Goal: Transaction & Acquisition: Book appointment/travel/reservation

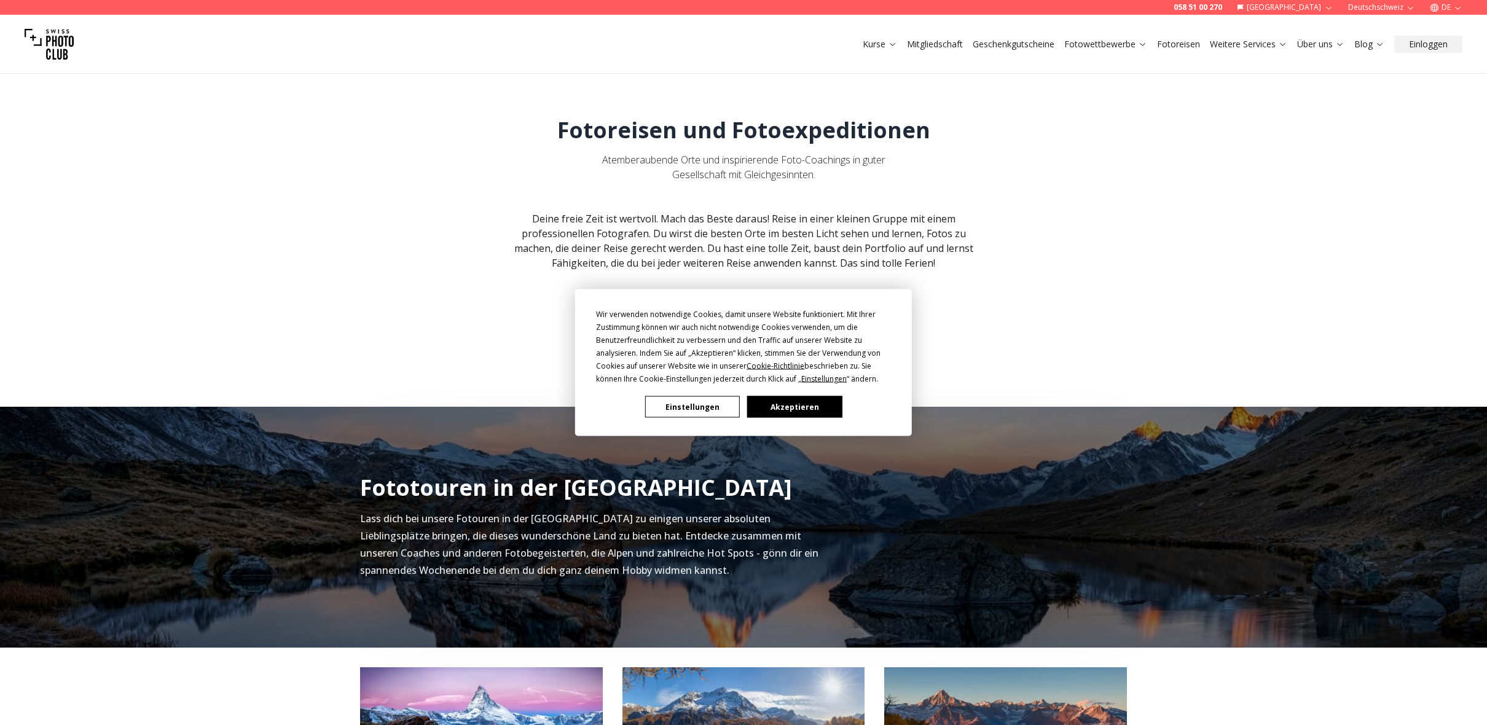
click at [777, 413] on button "Akzeptieren" at bounding box center [794, 407] width 95 height 22
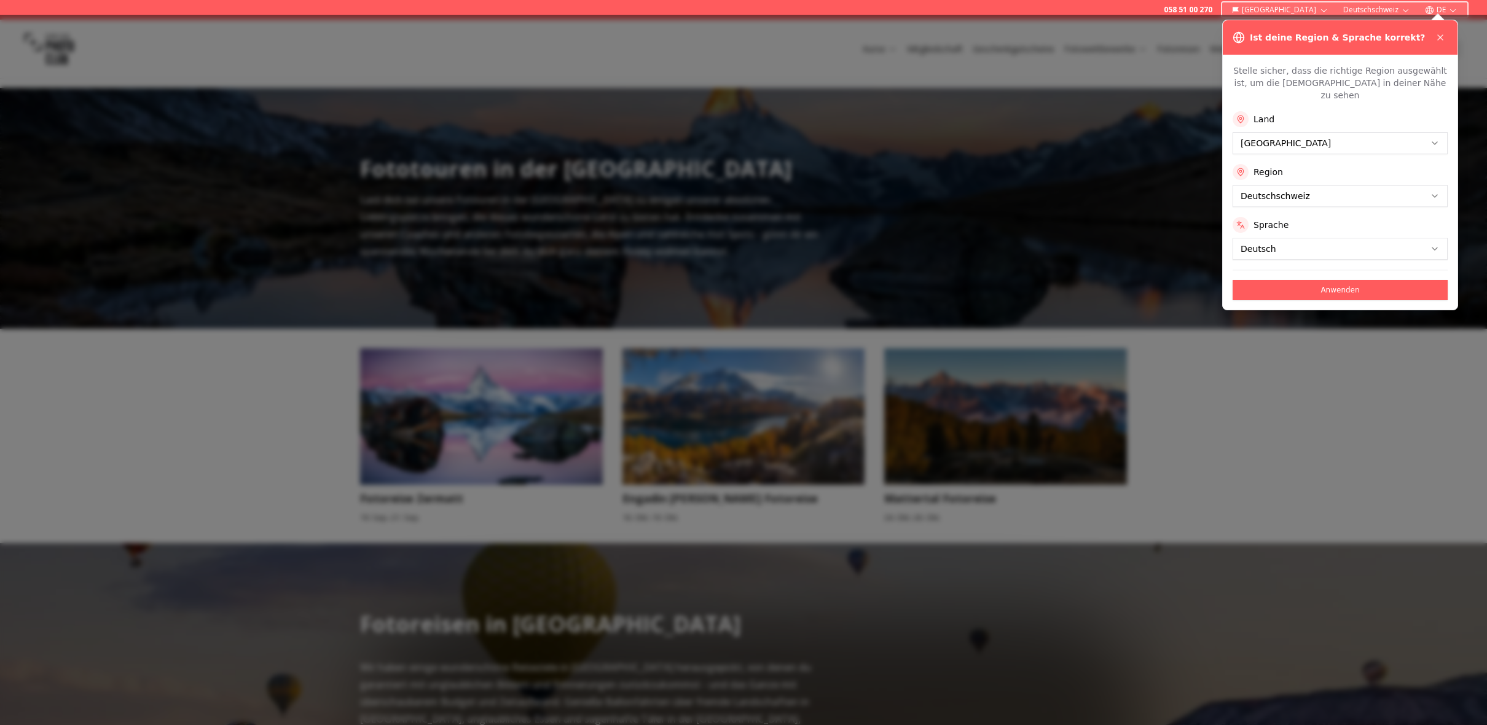
scroll to position [328, 0]
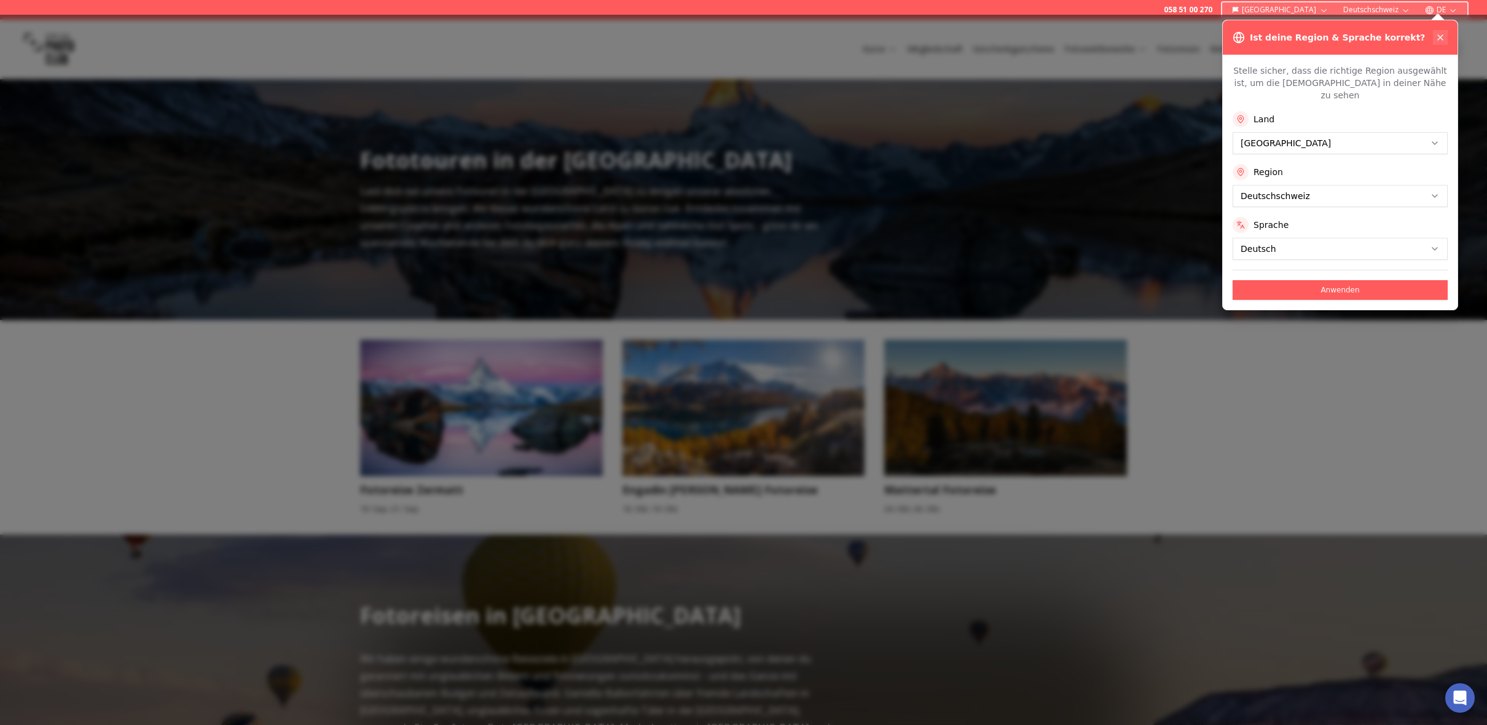
click at [1441, 38] on icon at bounding box center [1441, 38] width 10 height 10
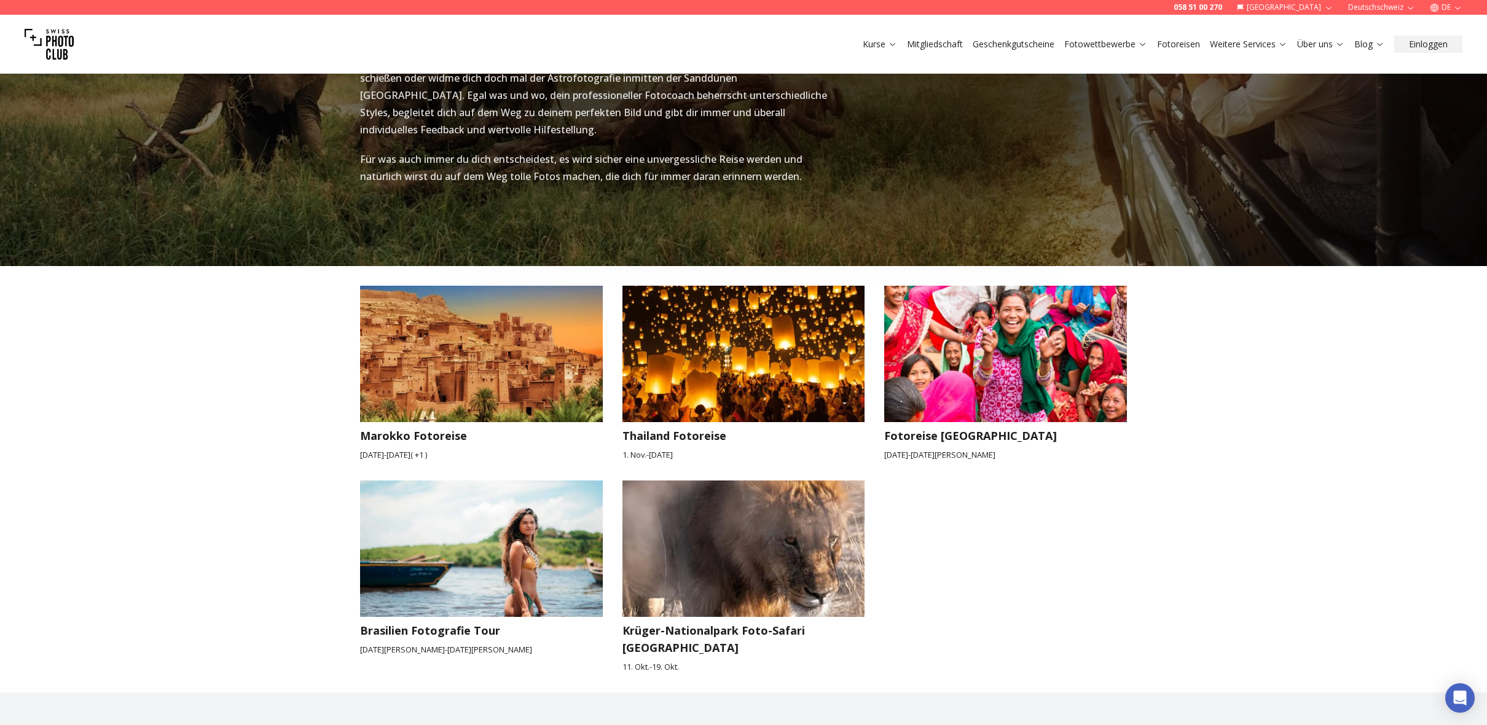
scroll to position [1802, 0]
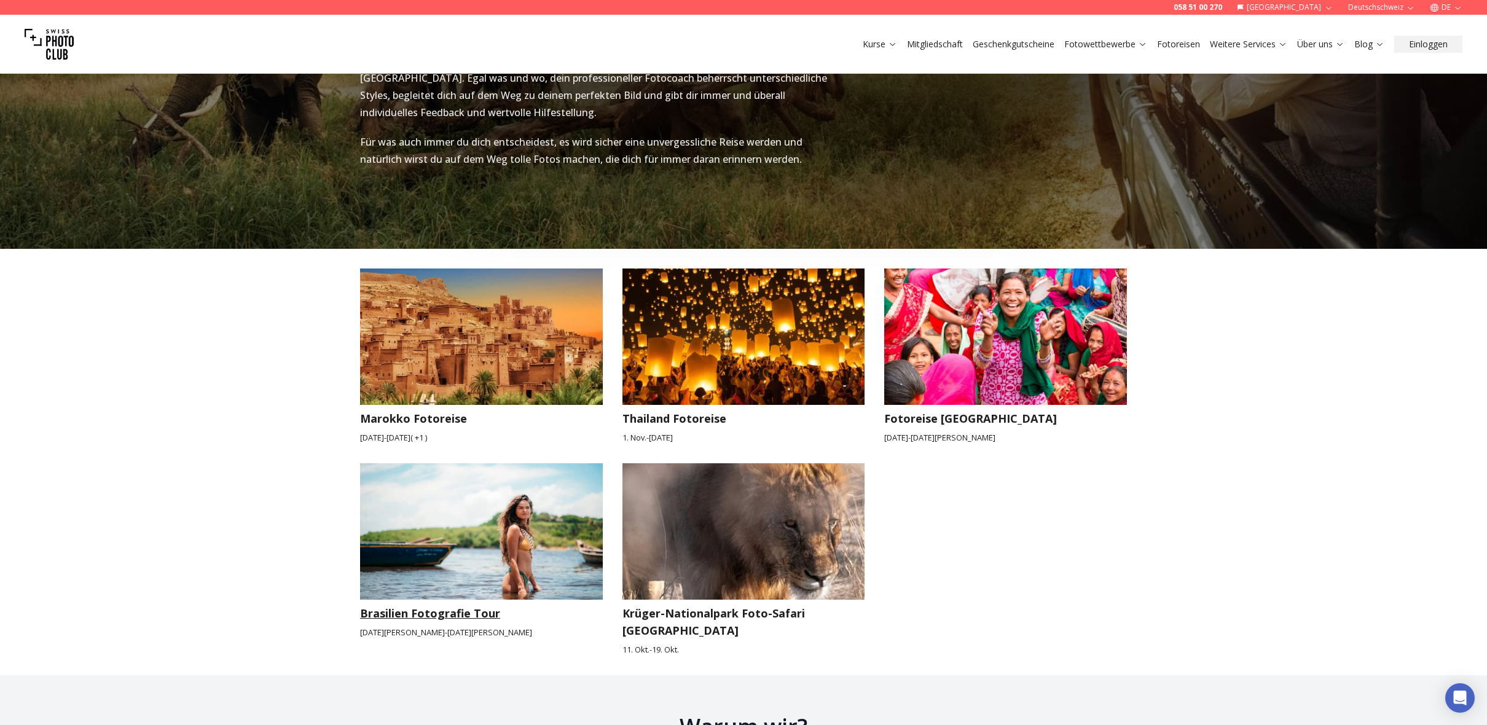
click at [479, 529] on img at bounding box center [481, 531] width 243 height 136
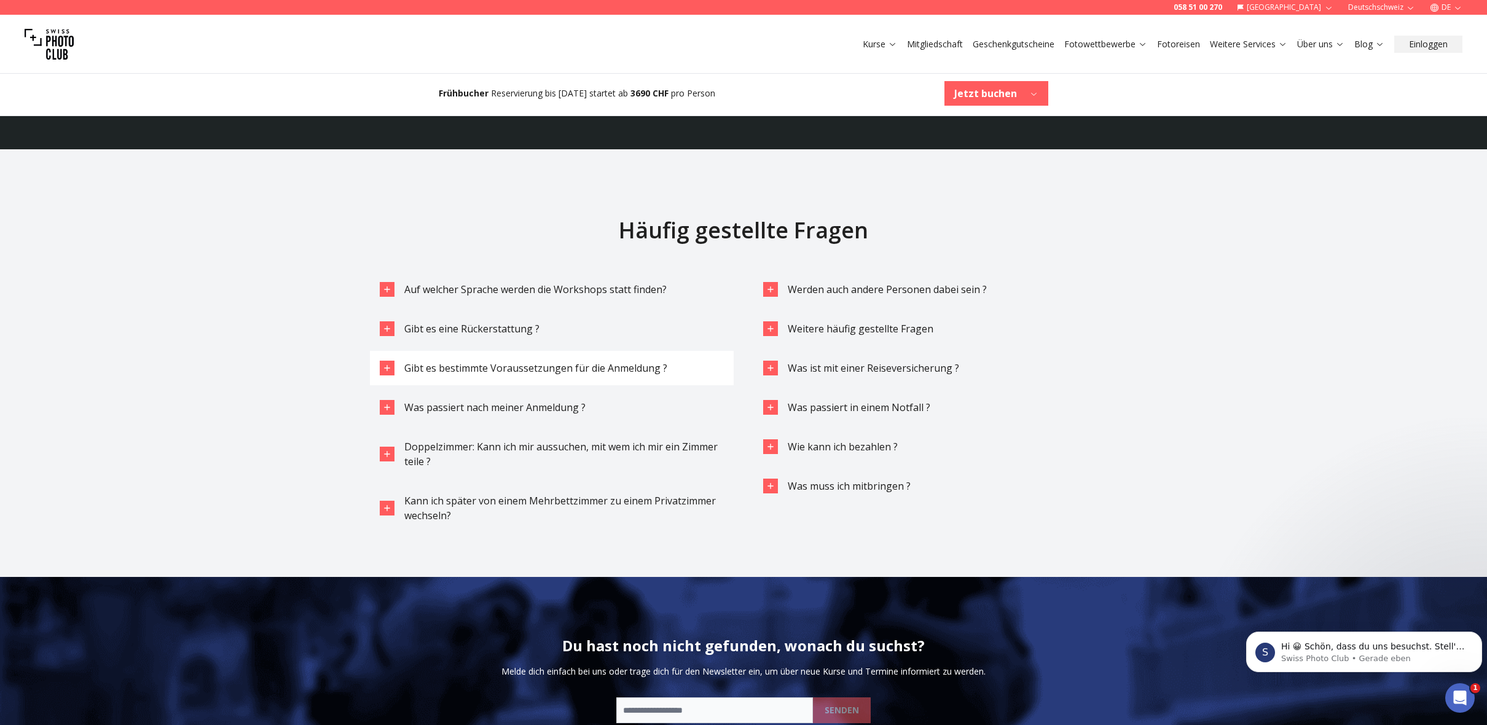
scroll to position [4179, 0]
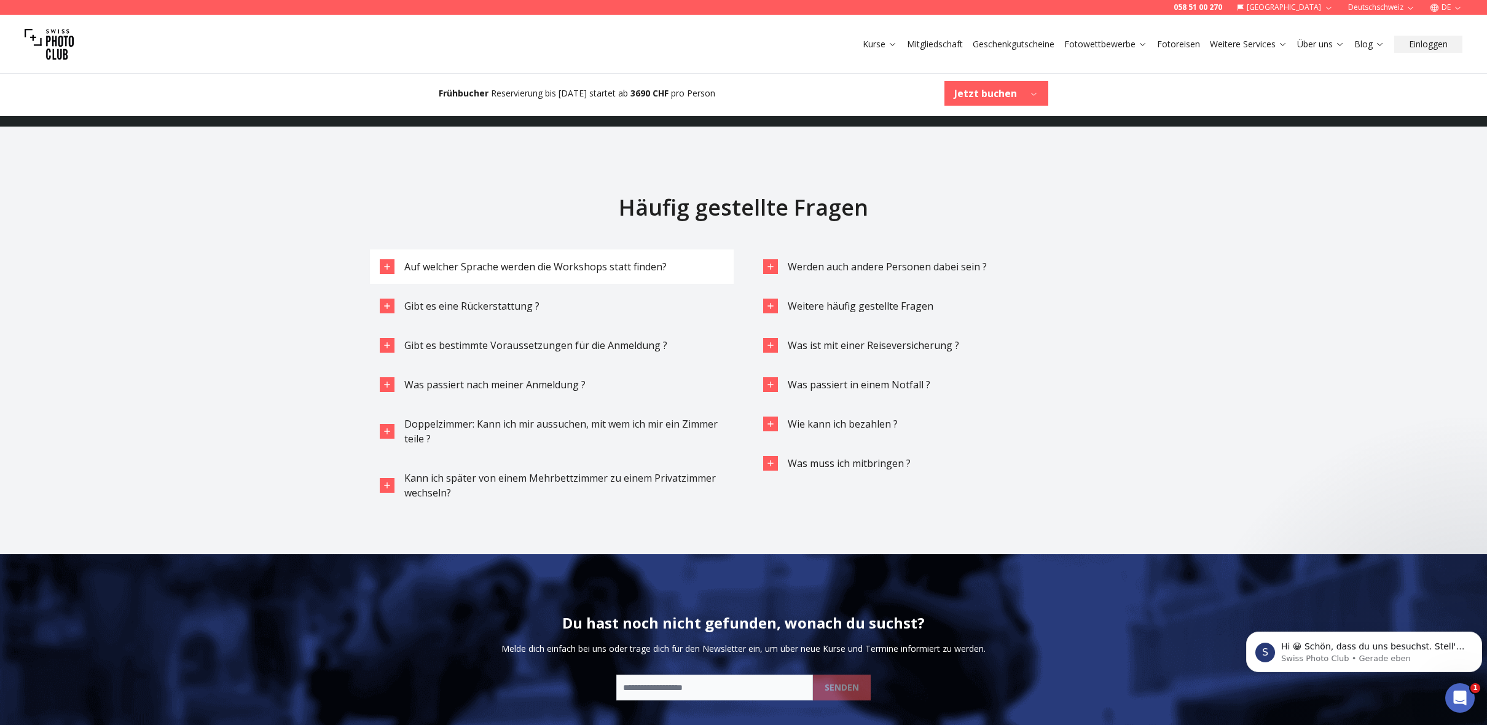
click at [391, 262] on icon "button" at bounding box center [387, 267] width 10 height 10
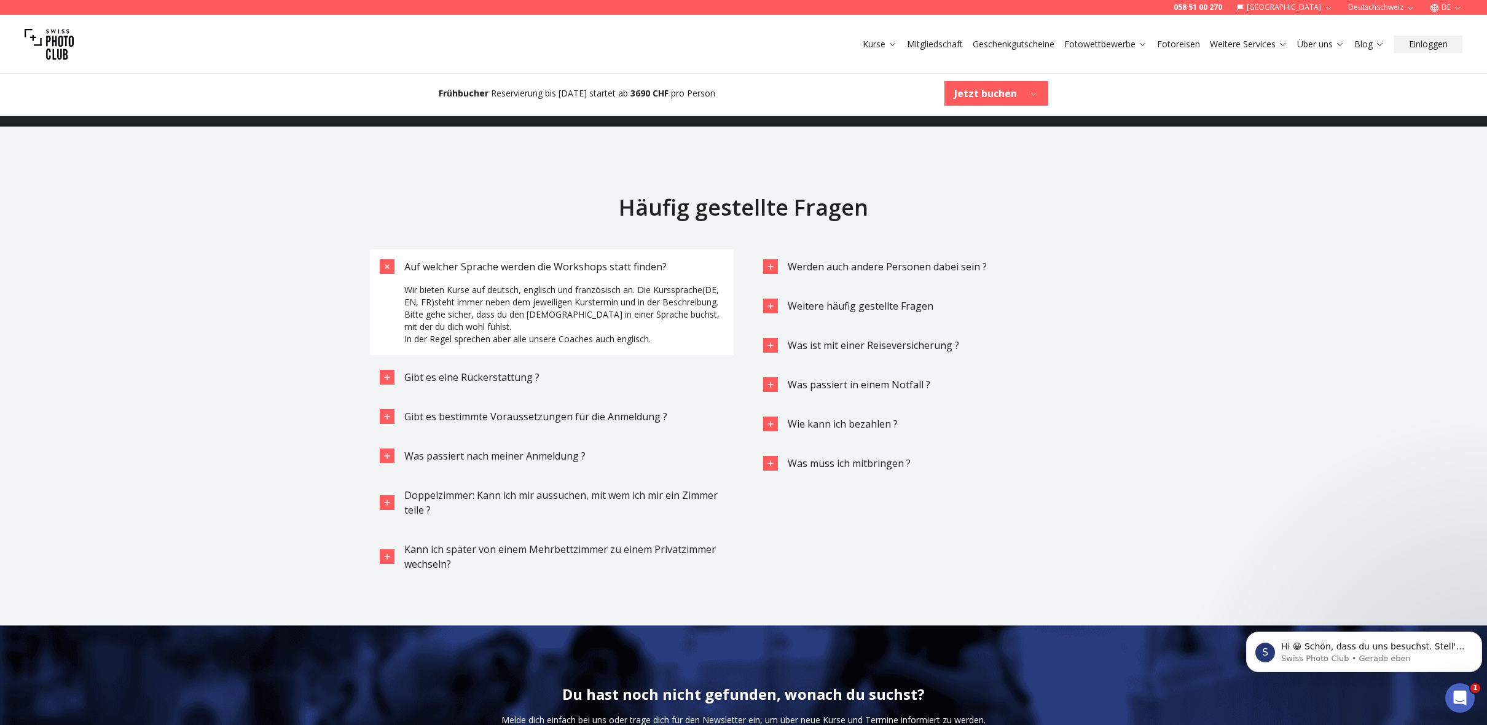
click at [391, 260] on icon "button" at bounding box center [387, 267] width 14 height 14
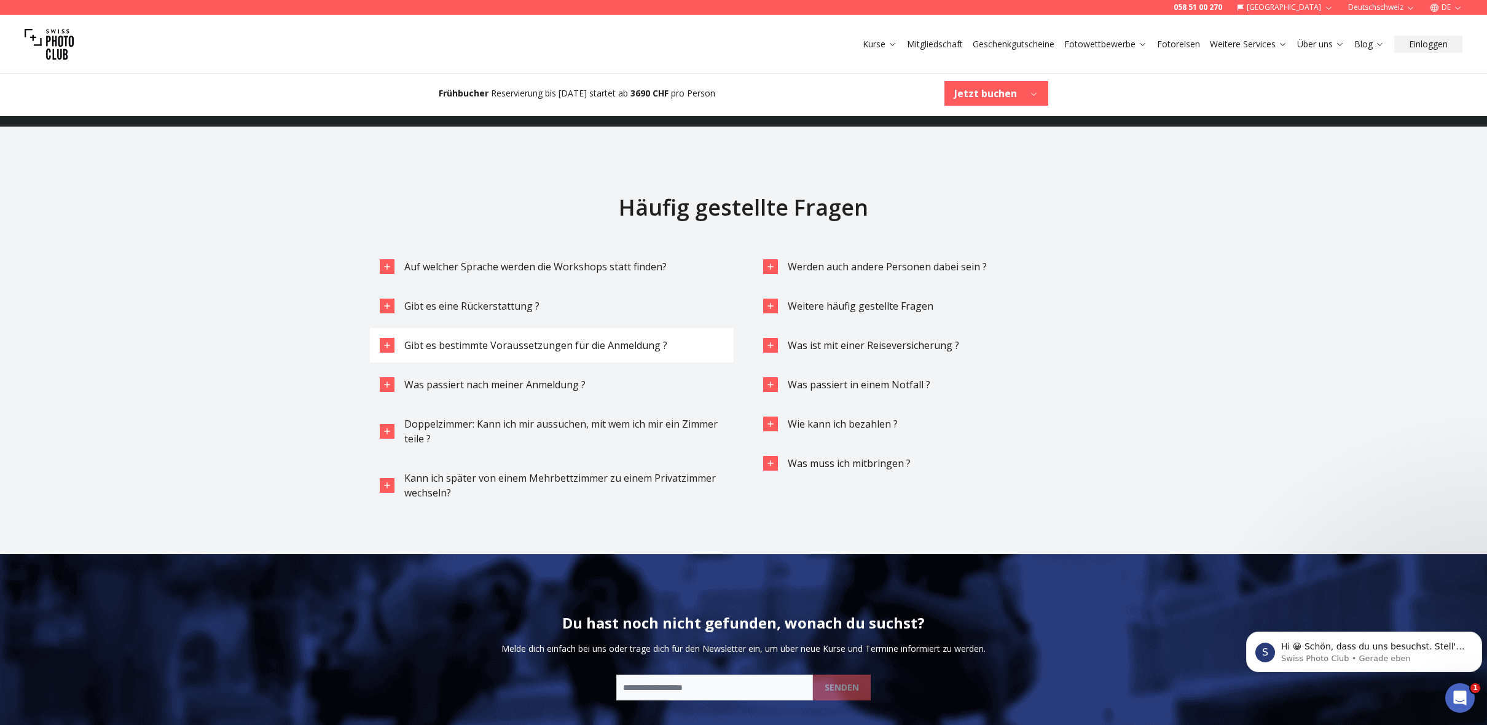
click at [389, 340] on icon "button" at bounding box center [387, 345] width 10 height 10
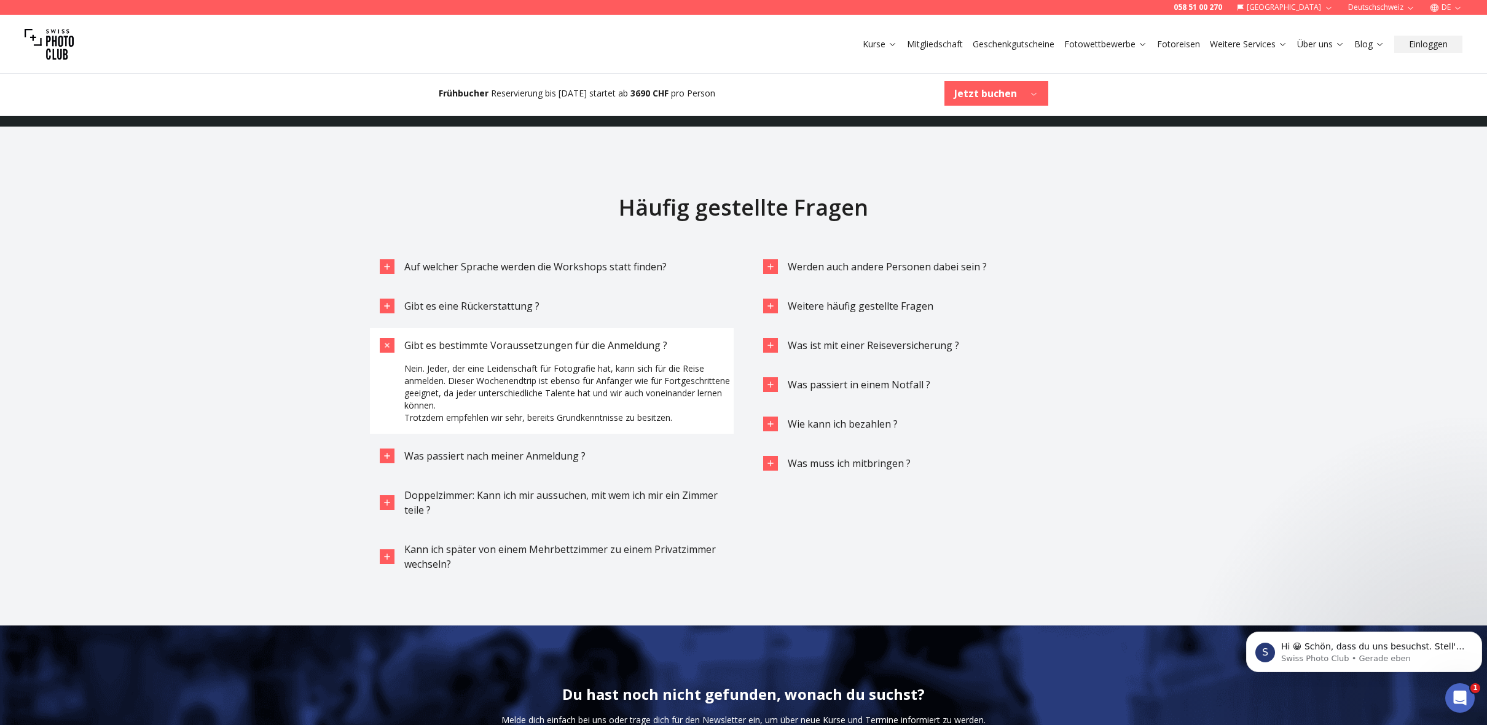
click at [391, 339] on icon "button" at bounding box center [387, 346] width 14 height 14
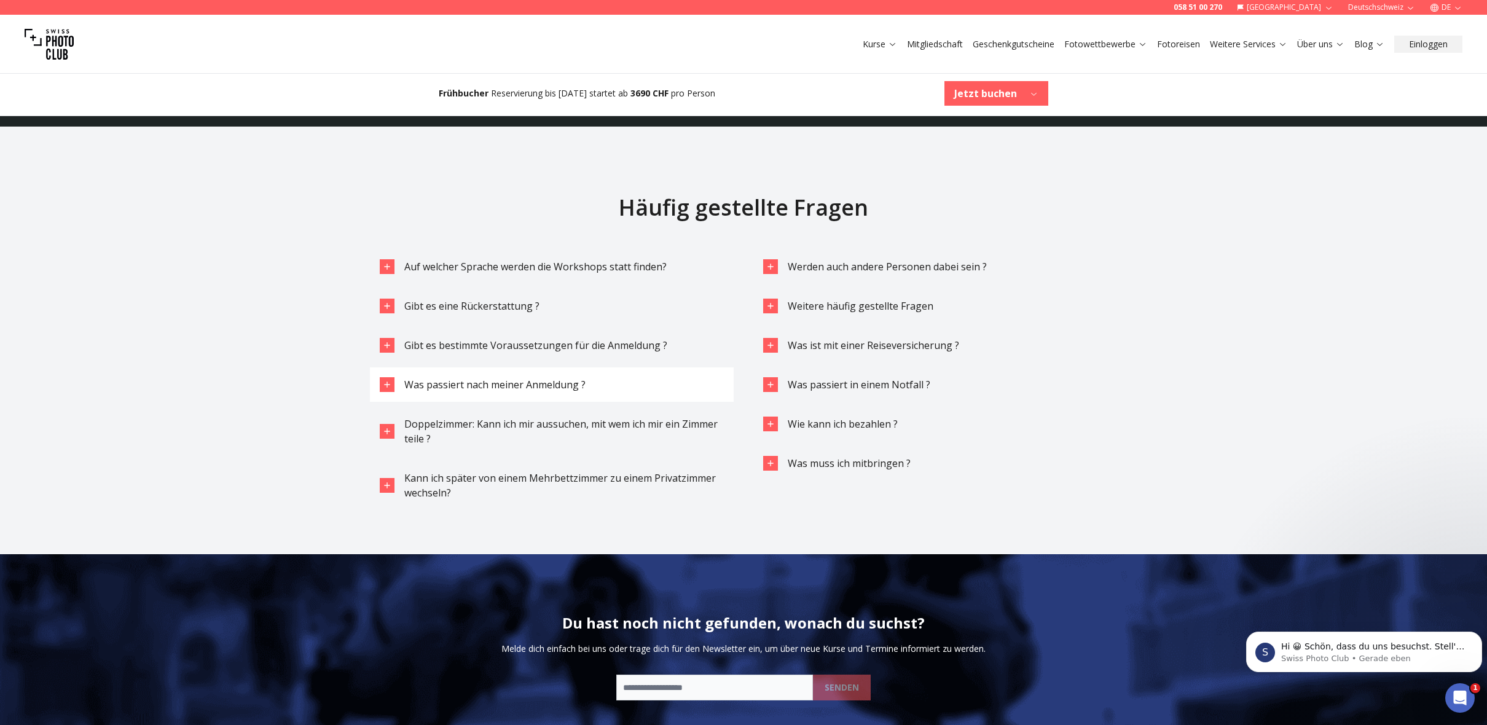
click at [392, 377] on div "button" at bounding box center [387, 384] width 15 height 15
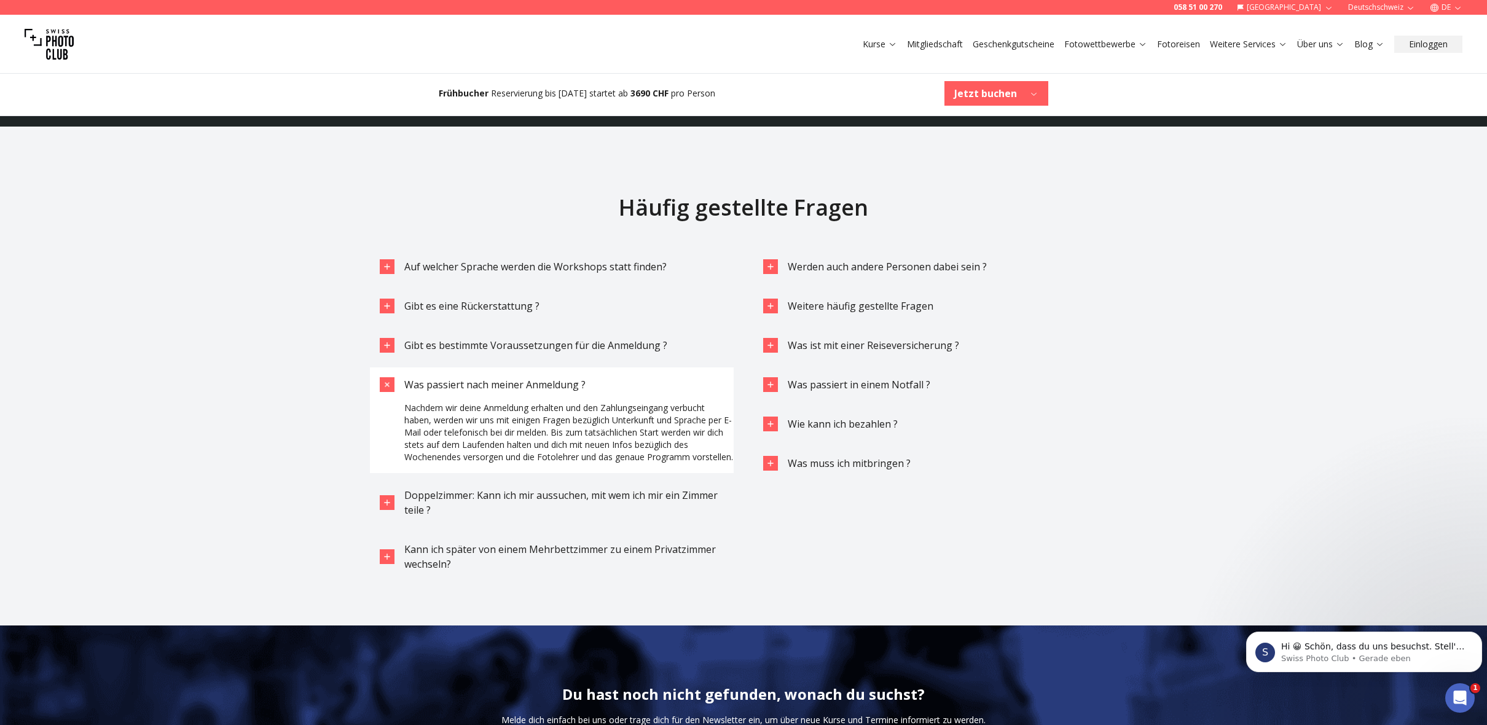
click at [391, 378] on icon "button" at bounding box center [387, 385] width 14 height 14
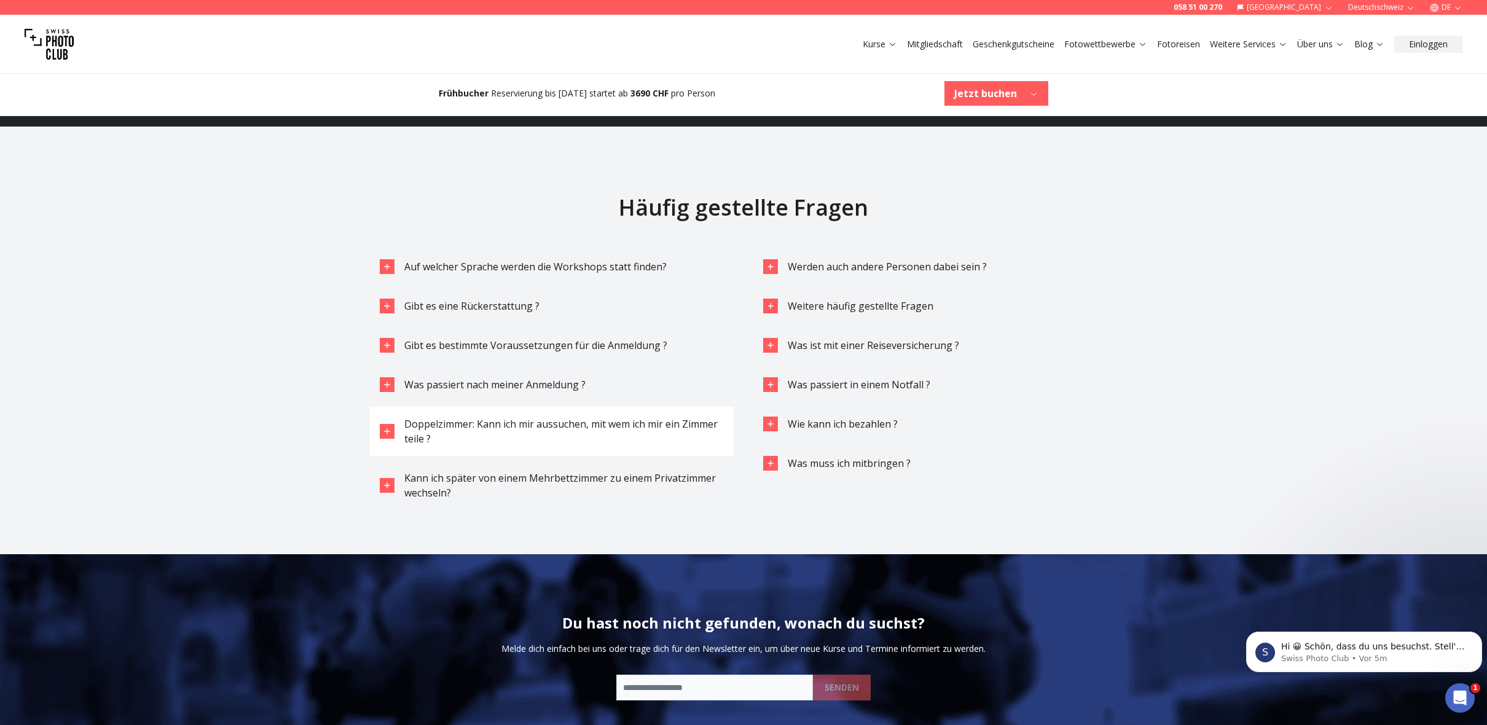
click at [388, 427] on icon "button" at bounding box center [387, 432] width 10 height 10
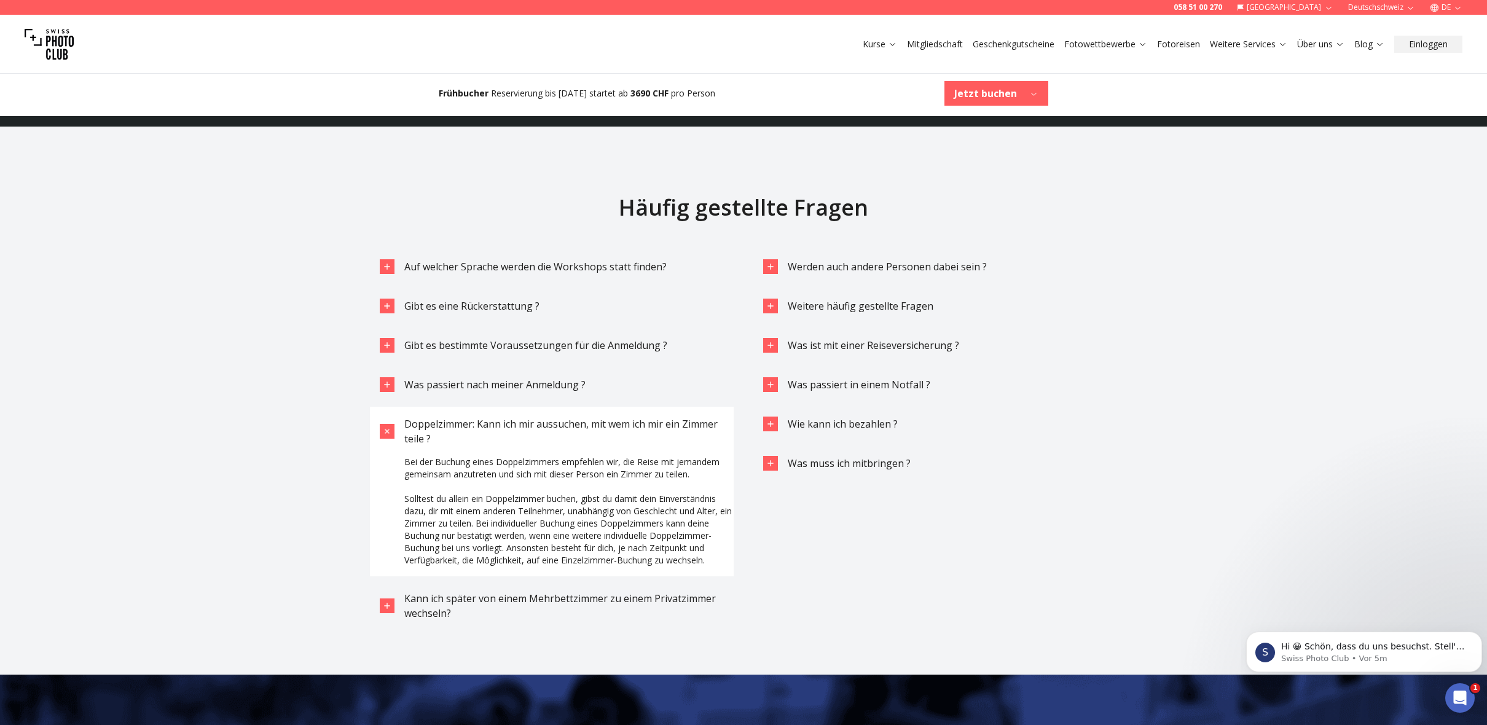
click at [388, 427] on icon "button" at bounding box center [387, 431] width 8 height 8
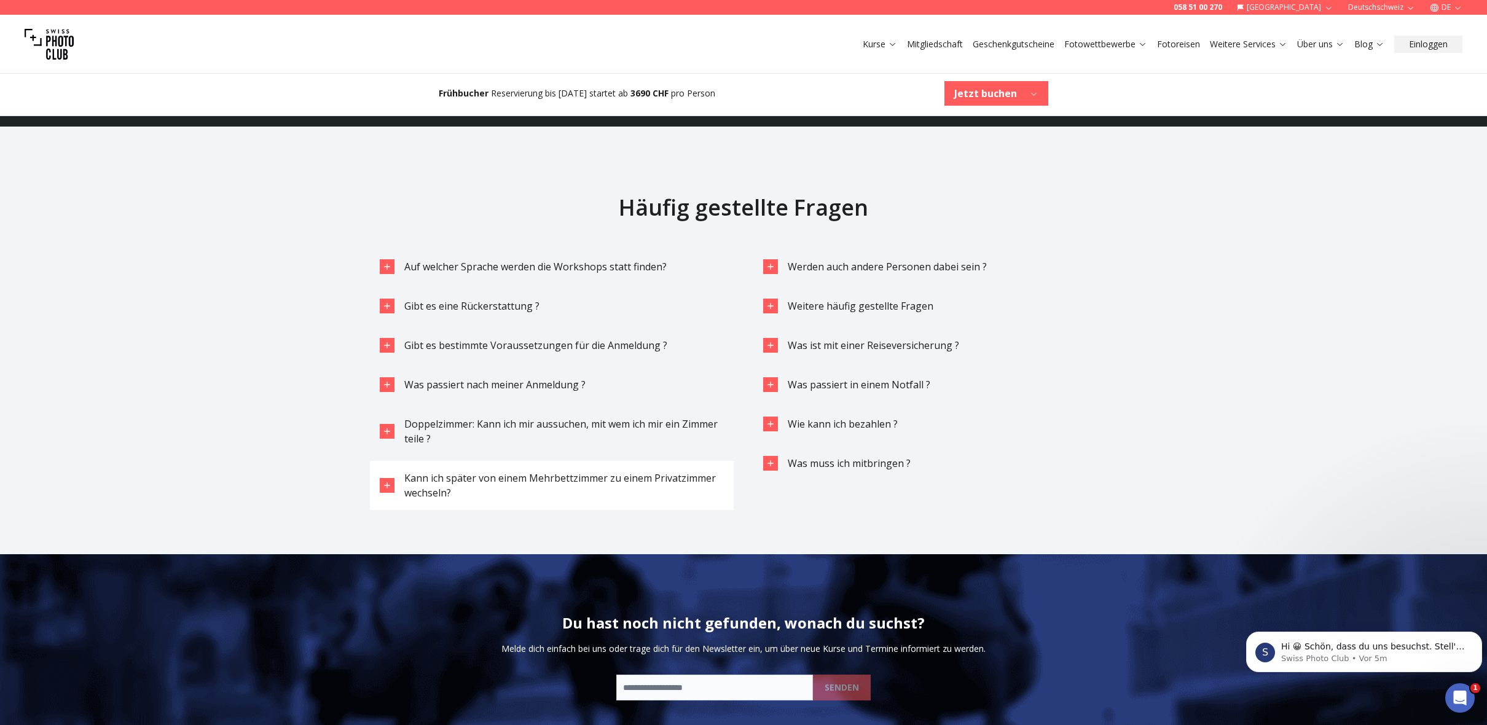
click at [385, 481] on icon "button" at bounding box center [387, 486] width 10 height 10
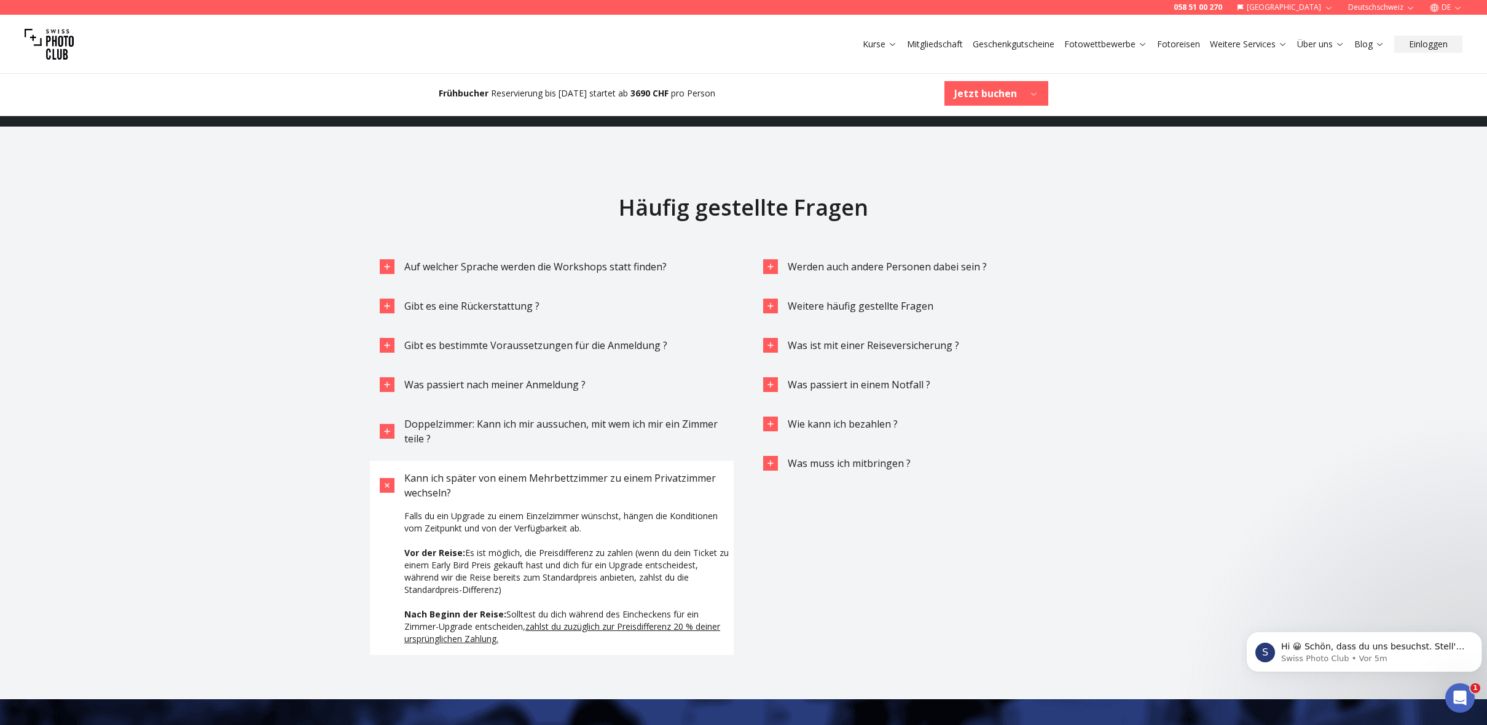
click at [385, 481] on icon "button" at bounding box center [387, 485] width 8 height 8
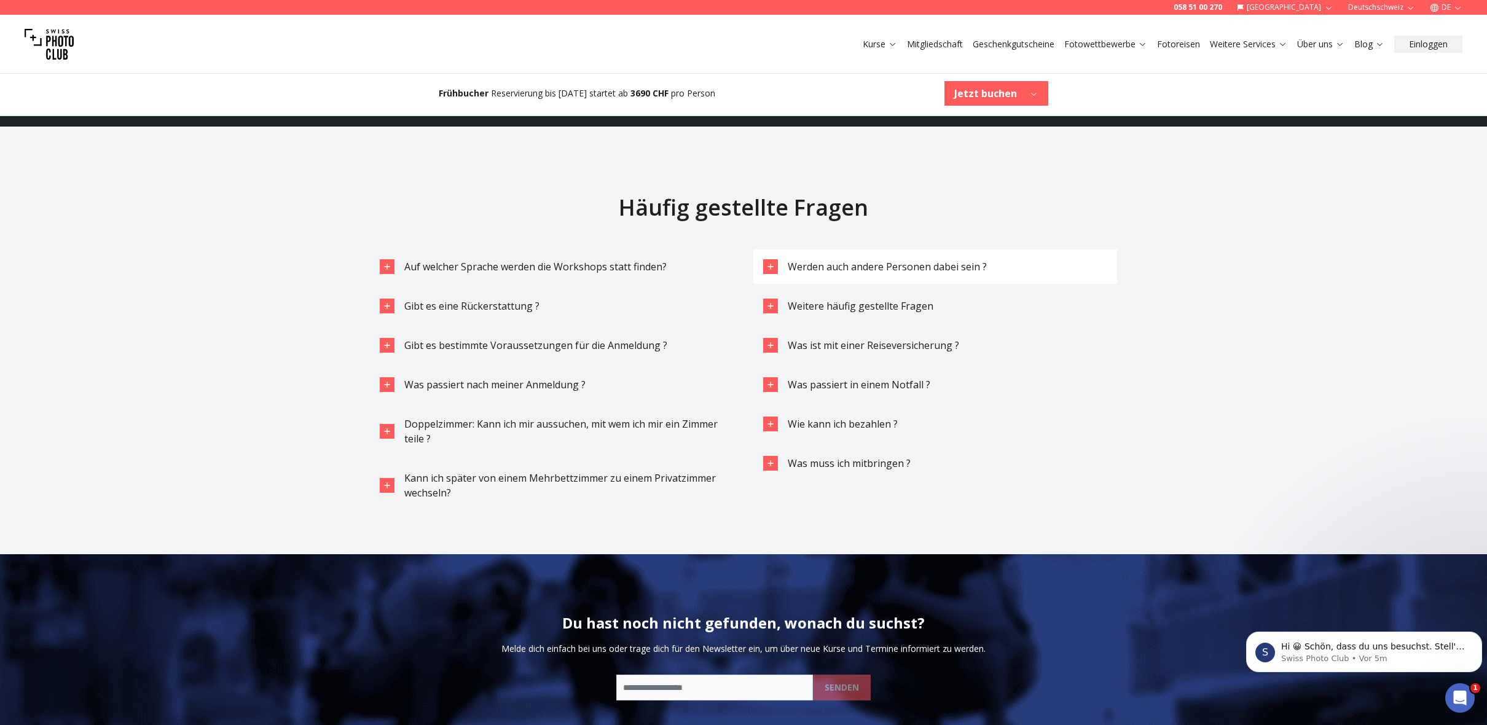
click at [772, 262] on icon "button" at bounding box center [771, 267] width 10 height 10
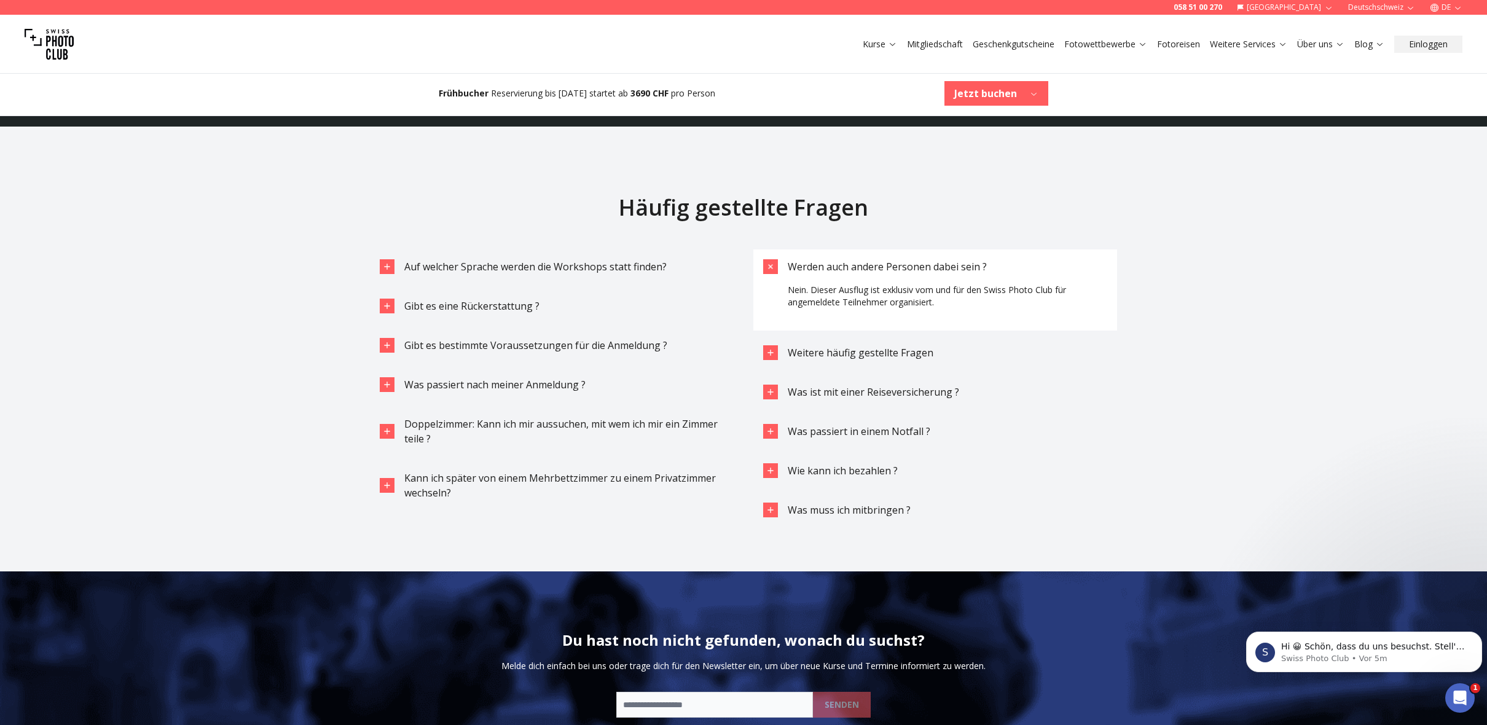
click at [772, 260] on icon "button" at bounding box center [771, 267] width 14 height 14
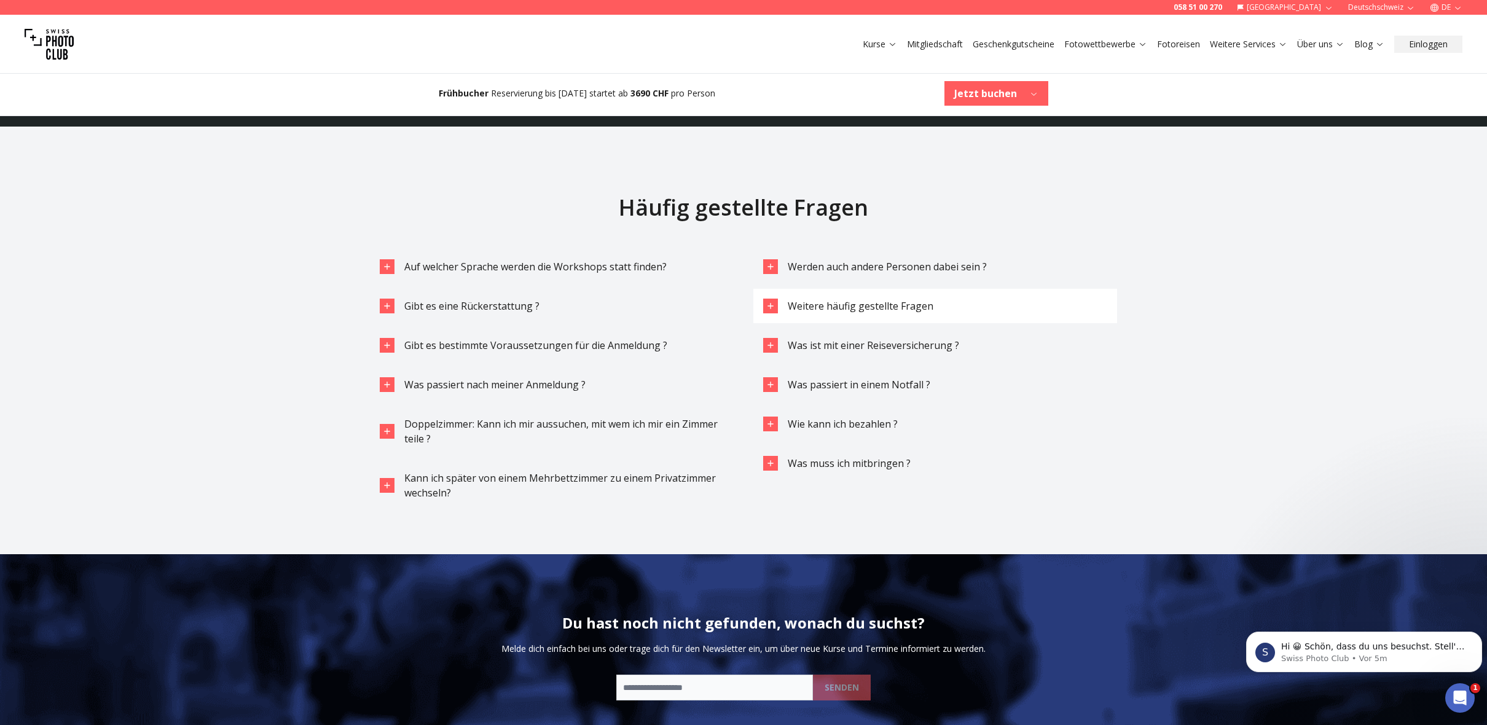
click at [769, 301] on icon "button" at bounding box center [771, 306] width 10 height 10
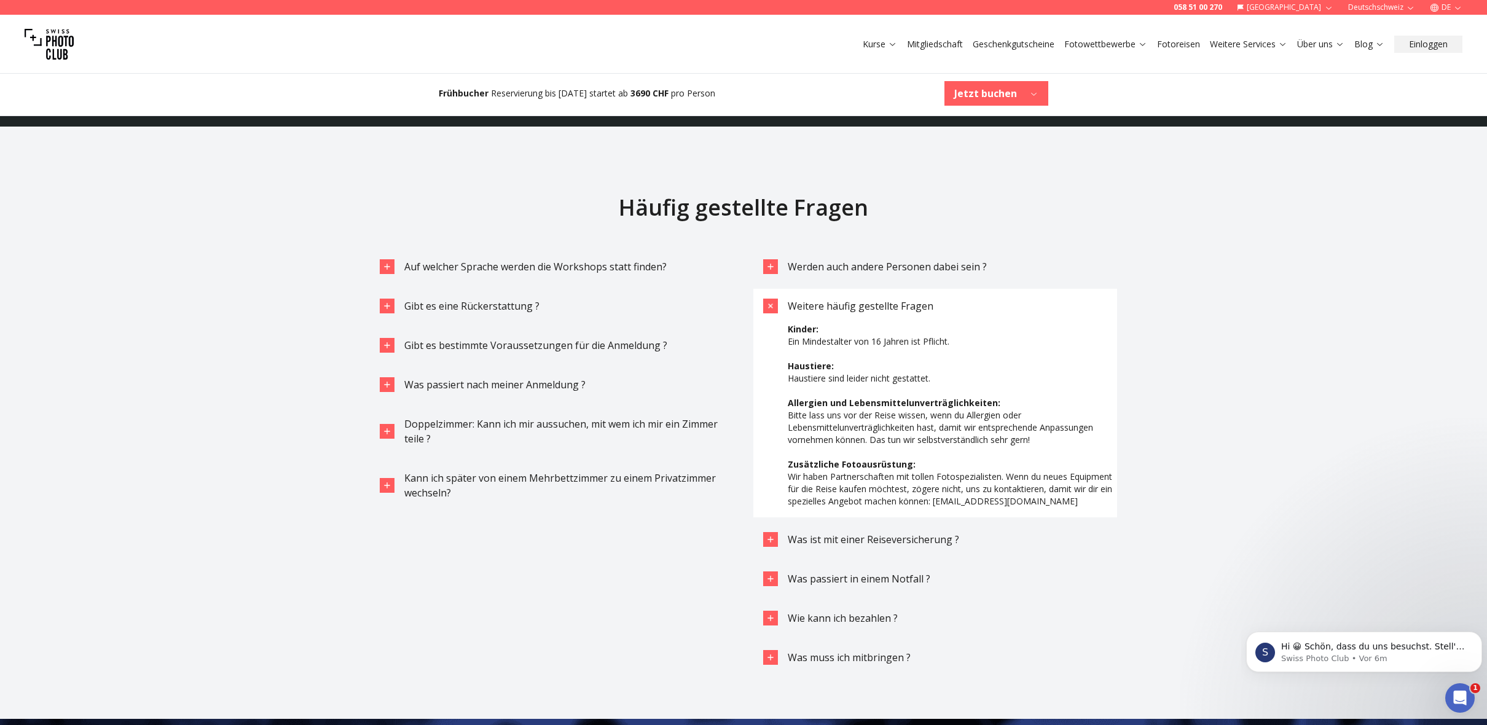
click at [769, 299] on icon "button" at bounding box center [771, 306] width 14 height 14
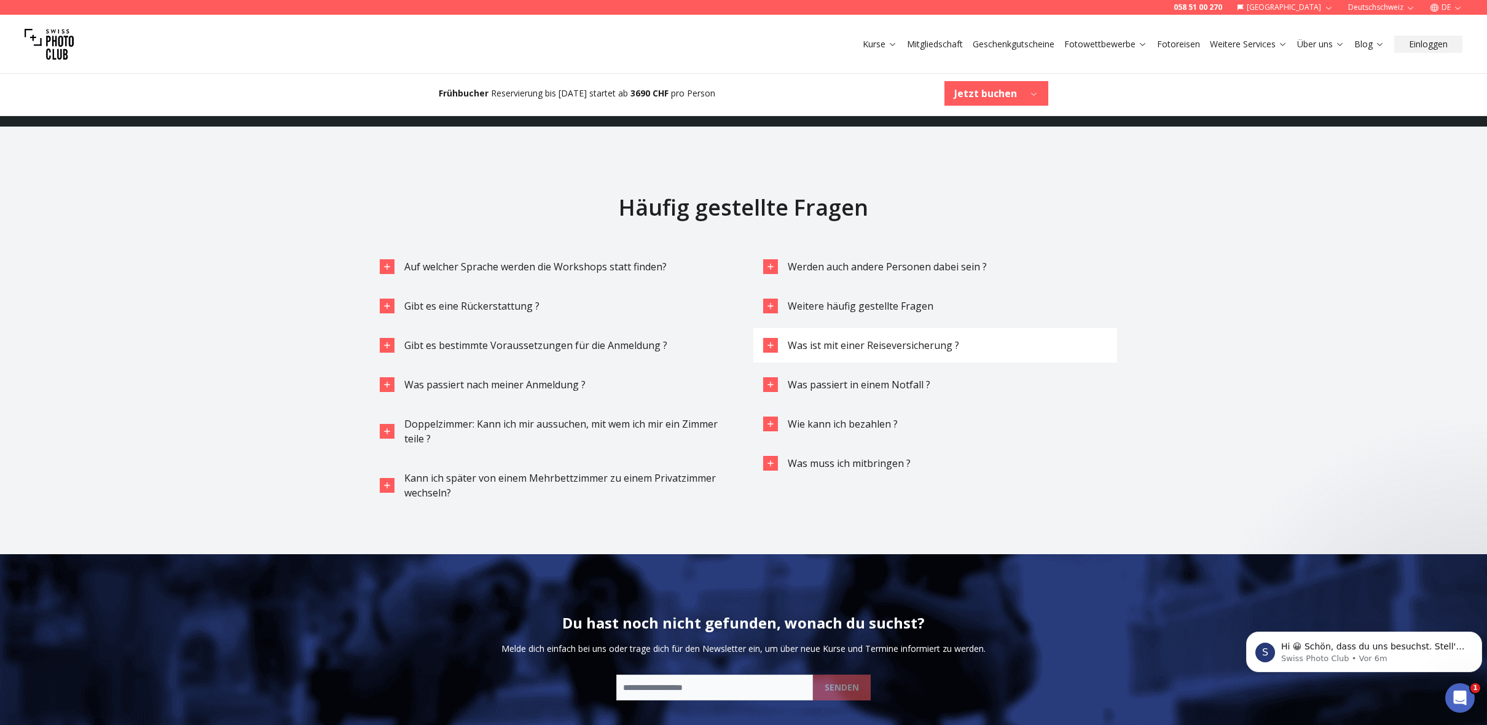
click at [769, 340] on icon "button" at bounding box center [771, 345] width 10 height 10
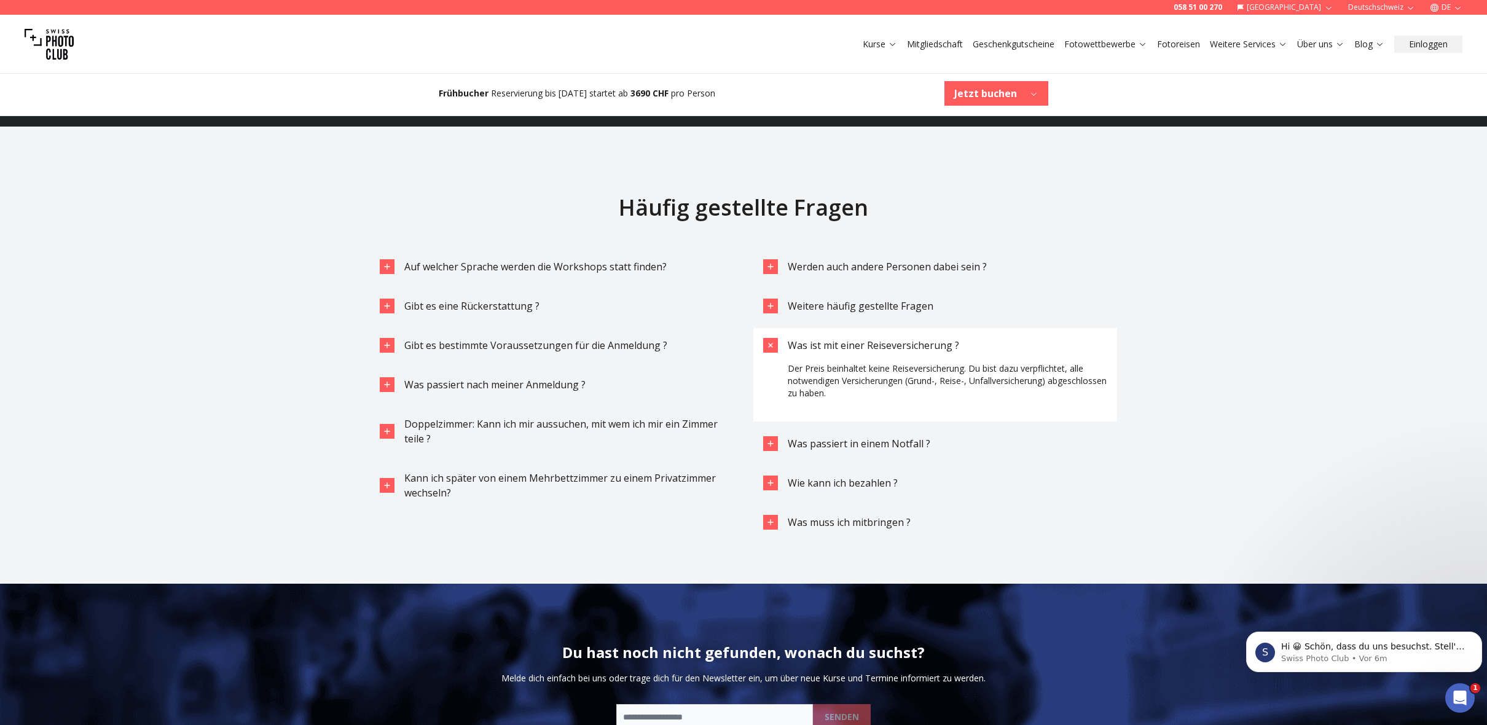
click at [769, 339] on icon "button" at bounding box center [771, 346] width 14 height 14
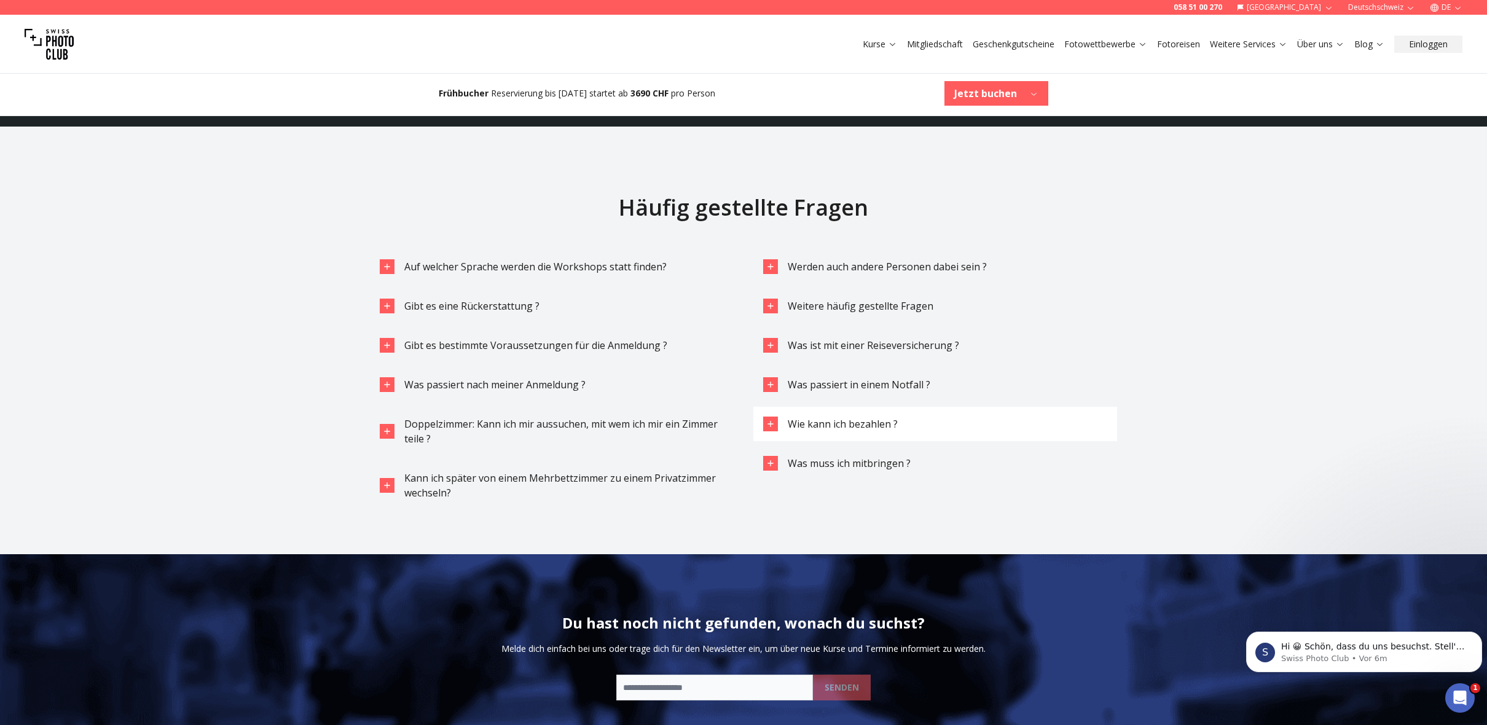
click at [768, 419] on icon "button" at bounding box center [771, 424] width 10 height 10
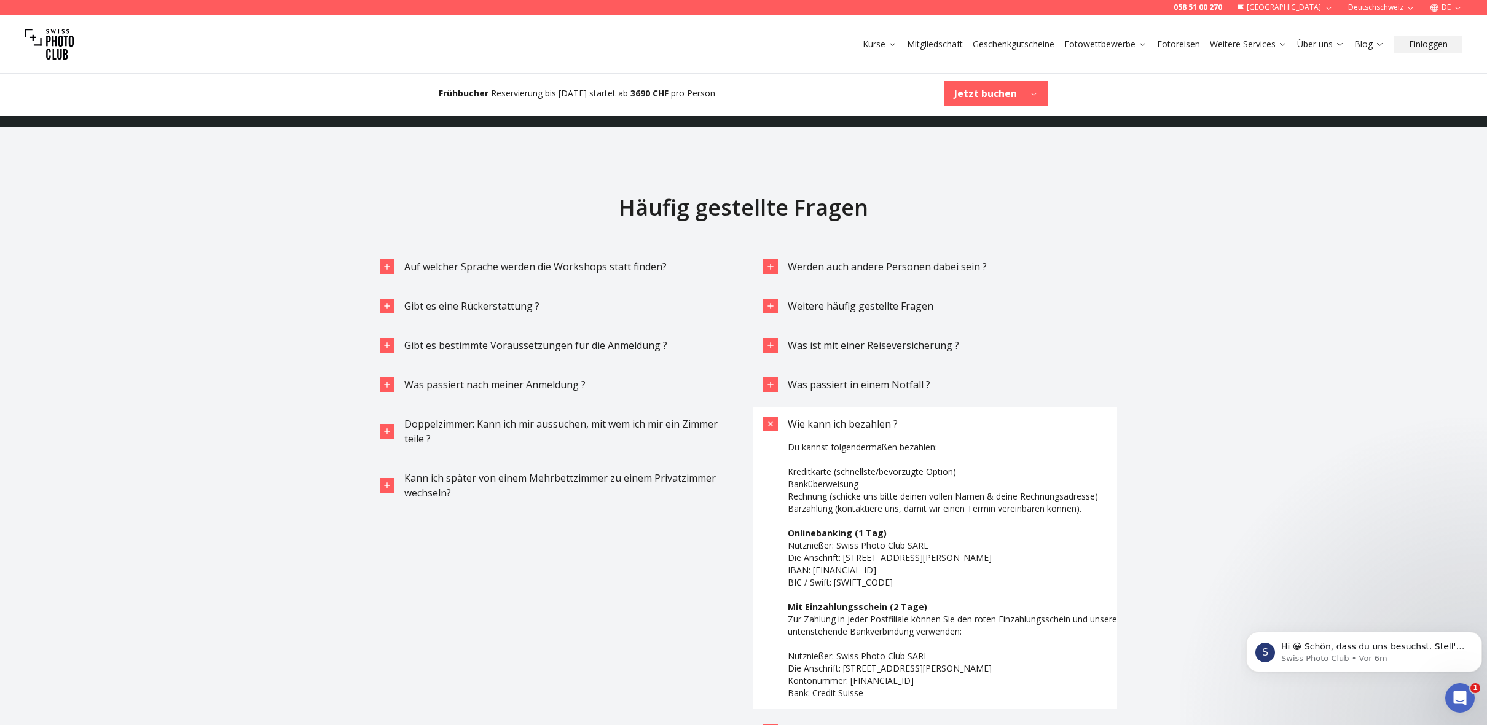
click at [768, 417] on icon "button" at bounding box center [771, 424] width 14 height 14
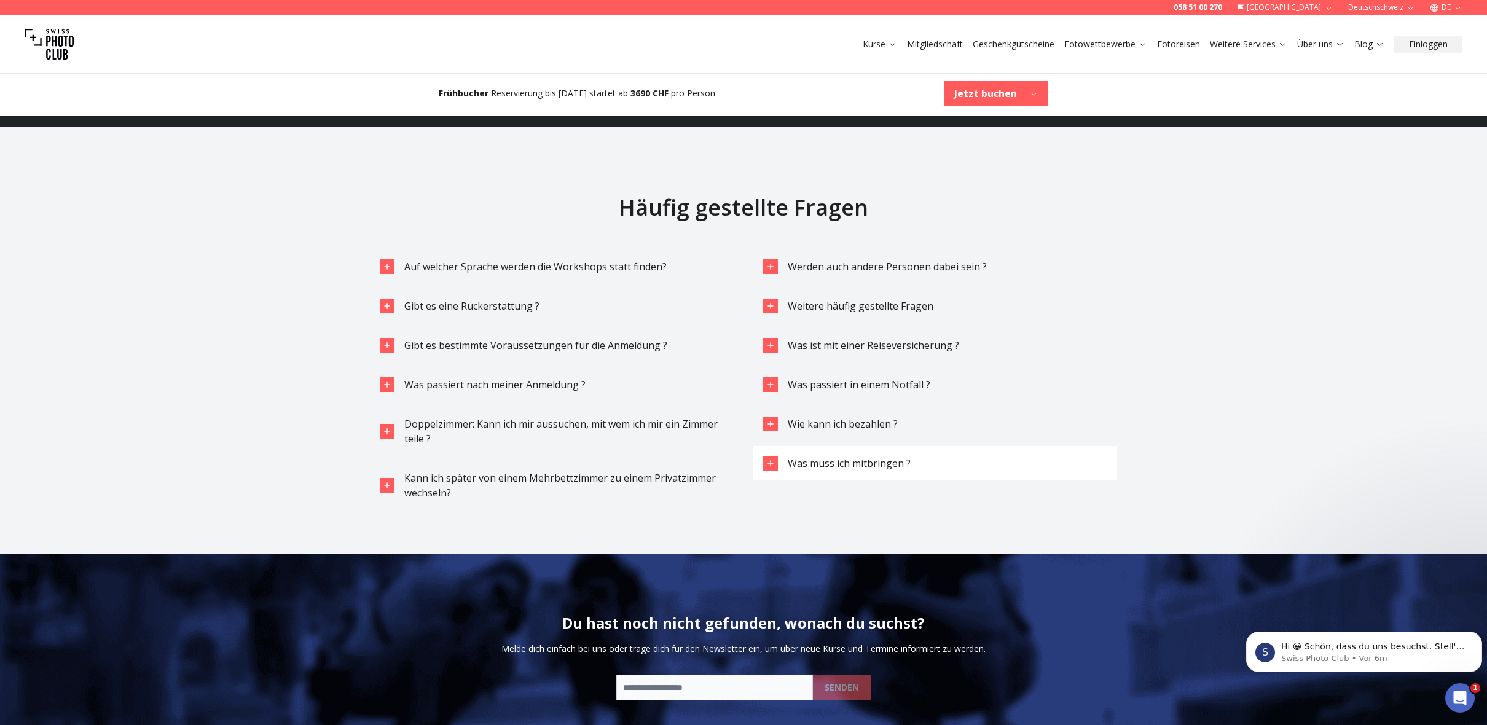
click at [770, 458] on icon "button" at bounding box center [771, 463] width 10 height 10
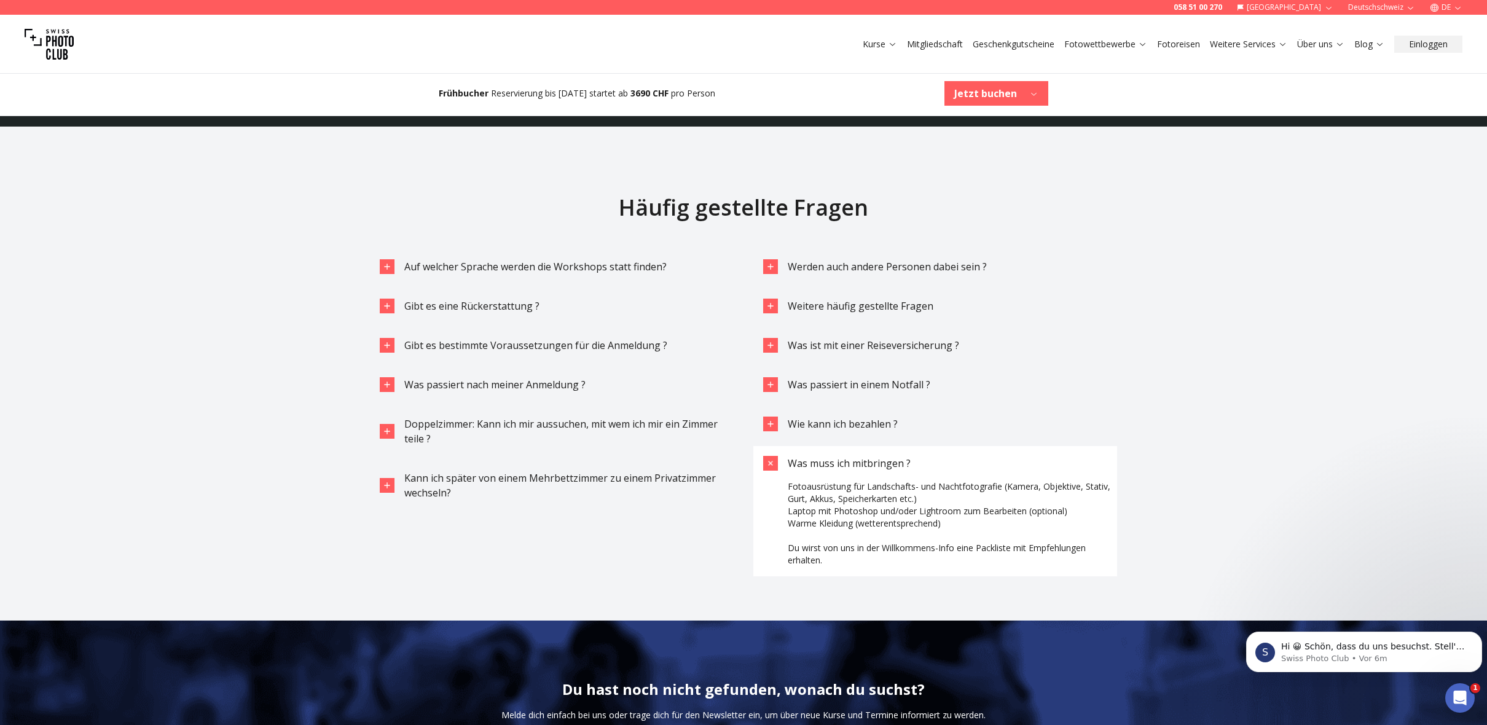
click at [770, 457] on icon "button" at bounding box center [771, 464] width 14 height 14
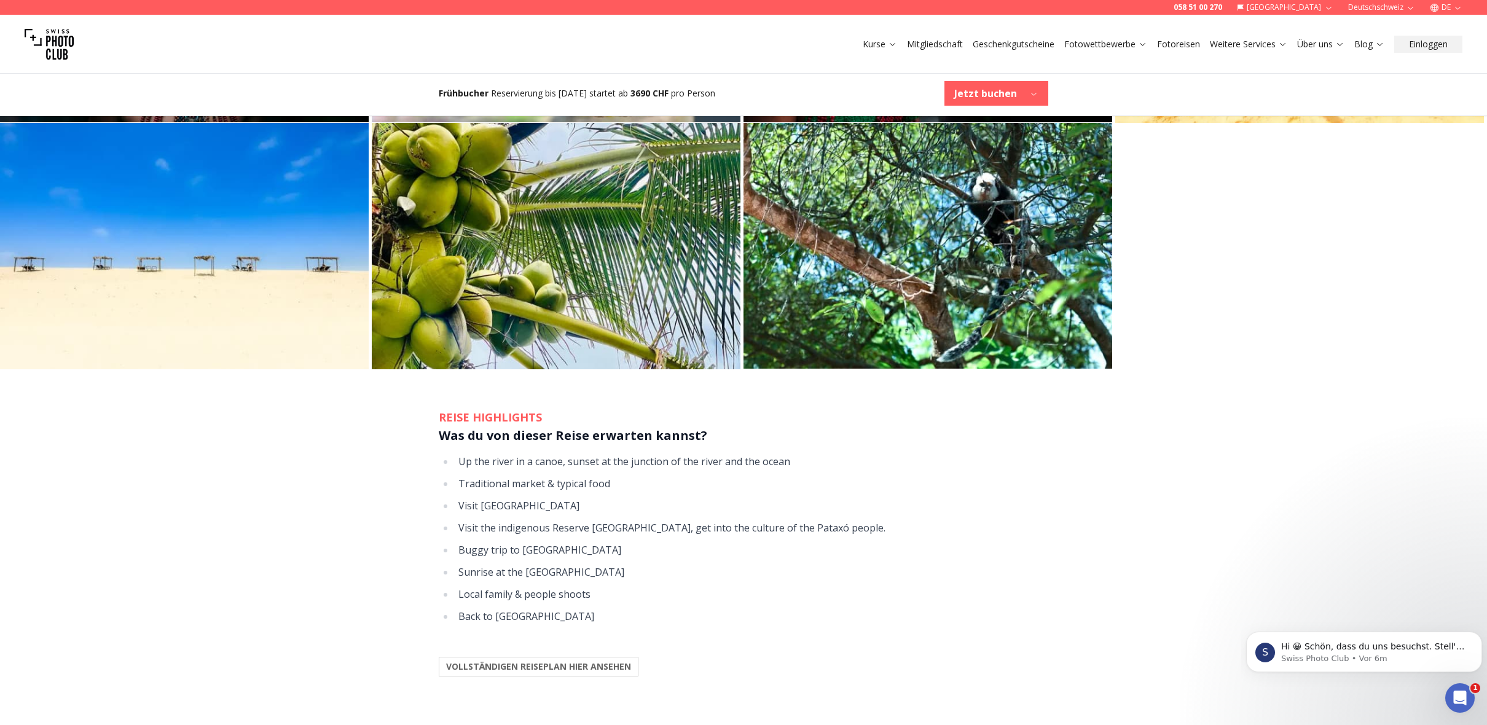
scroll to position [1147, 0]
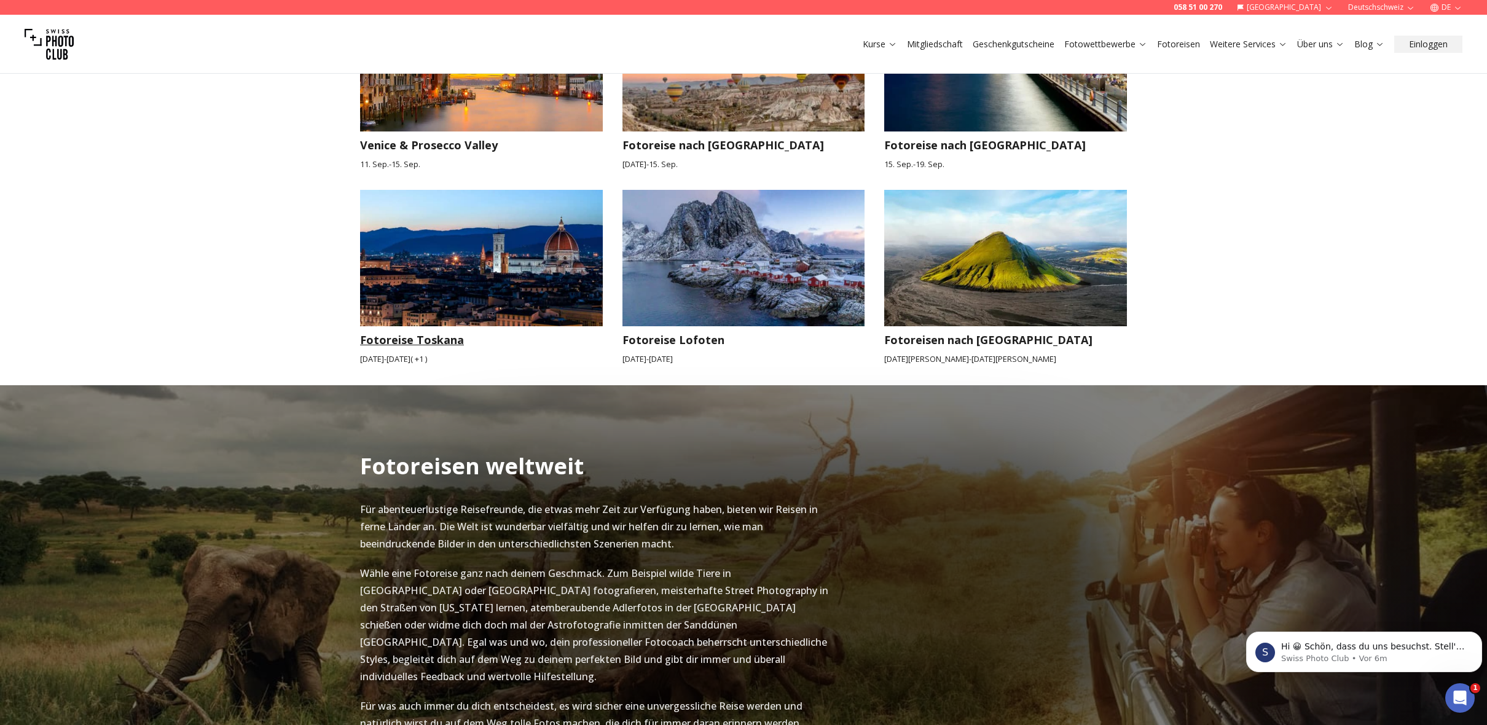
scroll to position [1229, 0]
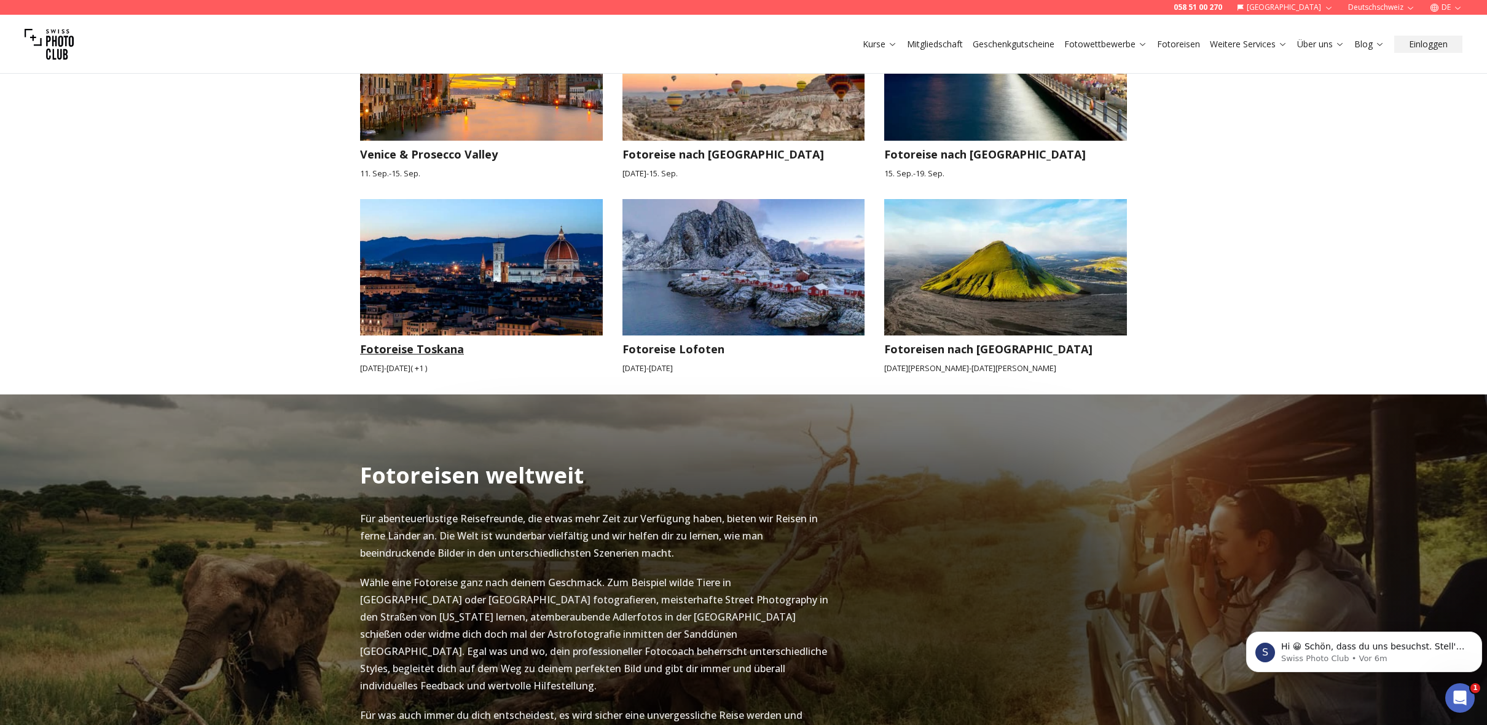
click at [487, 278] on img at bounding box center [481, 267] width 243 height 136
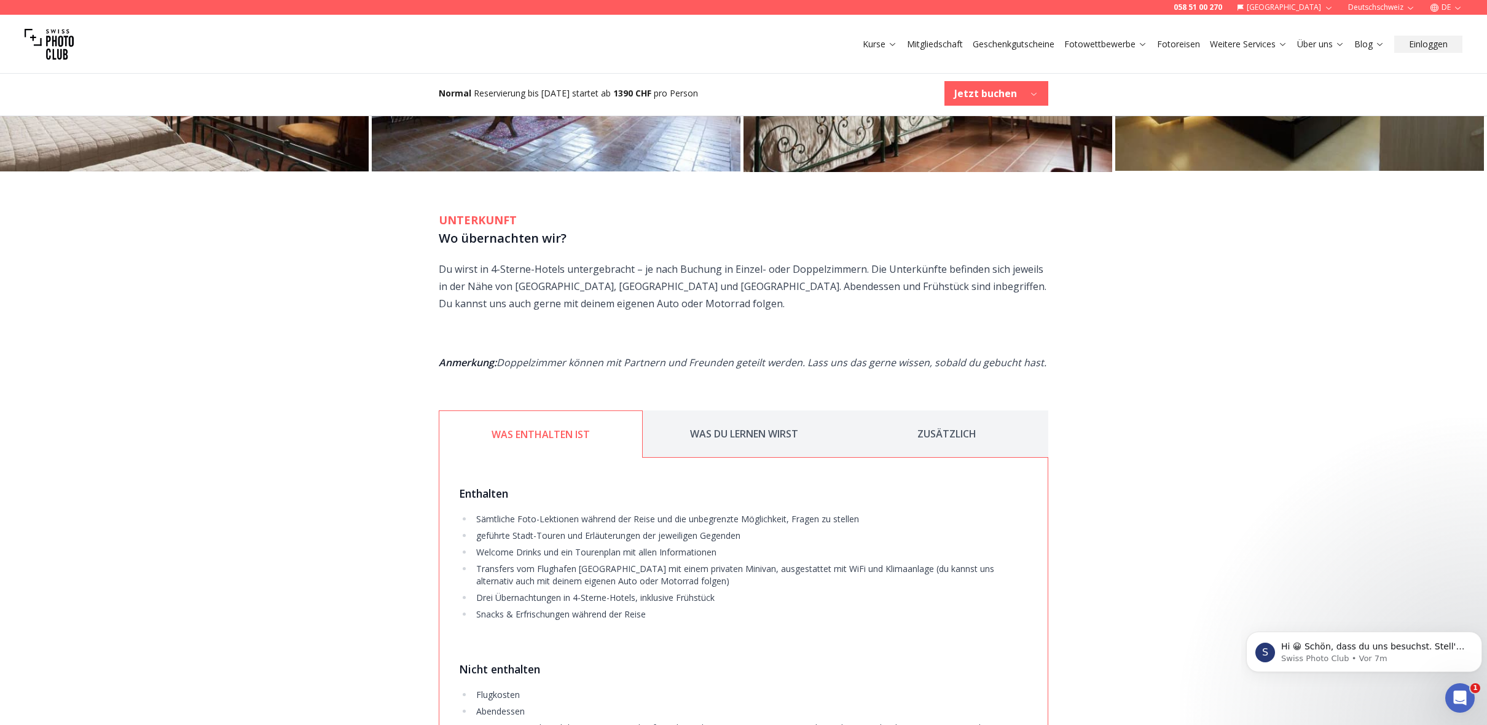
scroll to position [1967, 0]
